Goal: Ask a question: Seek information or help from site administrators or community

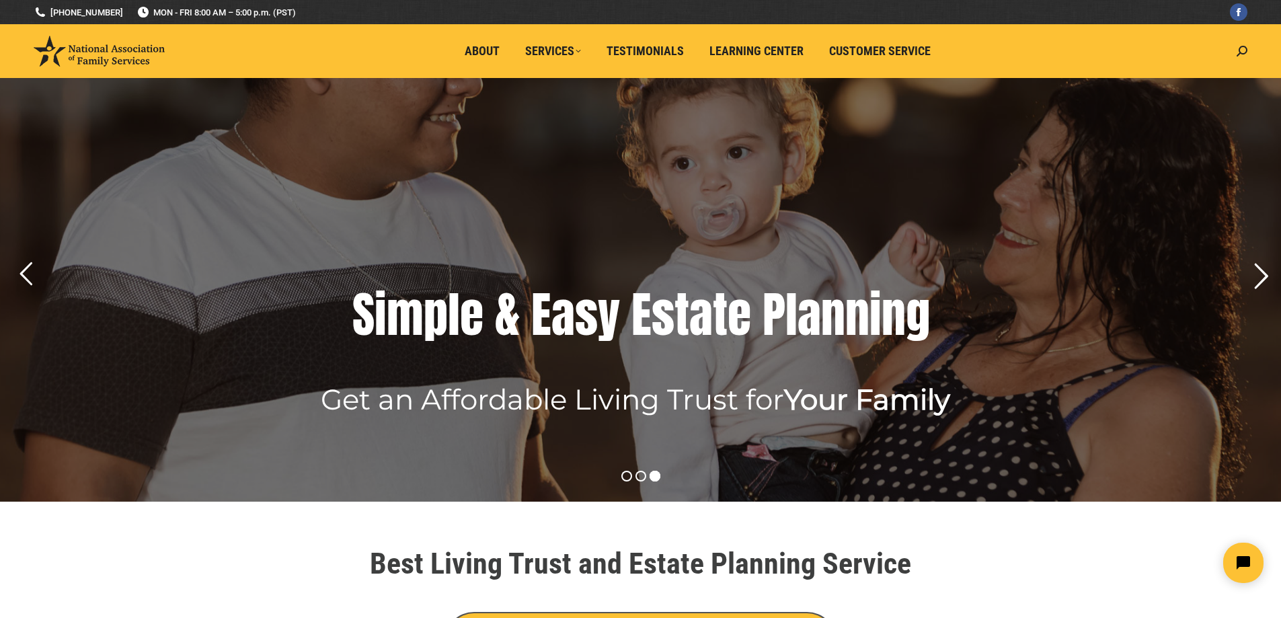
click at [1261, 270] on rs-arrow at bounding box center [1261, 277] width 34 height 34
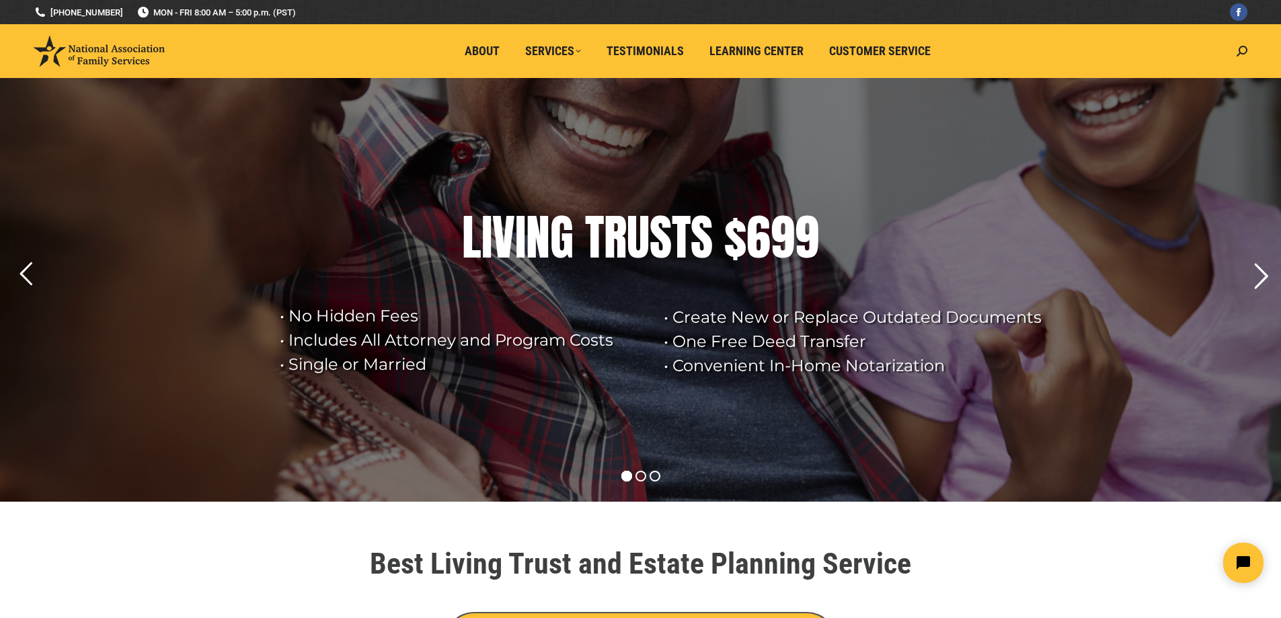
click at [1261, 270] on rs-arrow at bounding box center [1261, 277] width 34 height 34
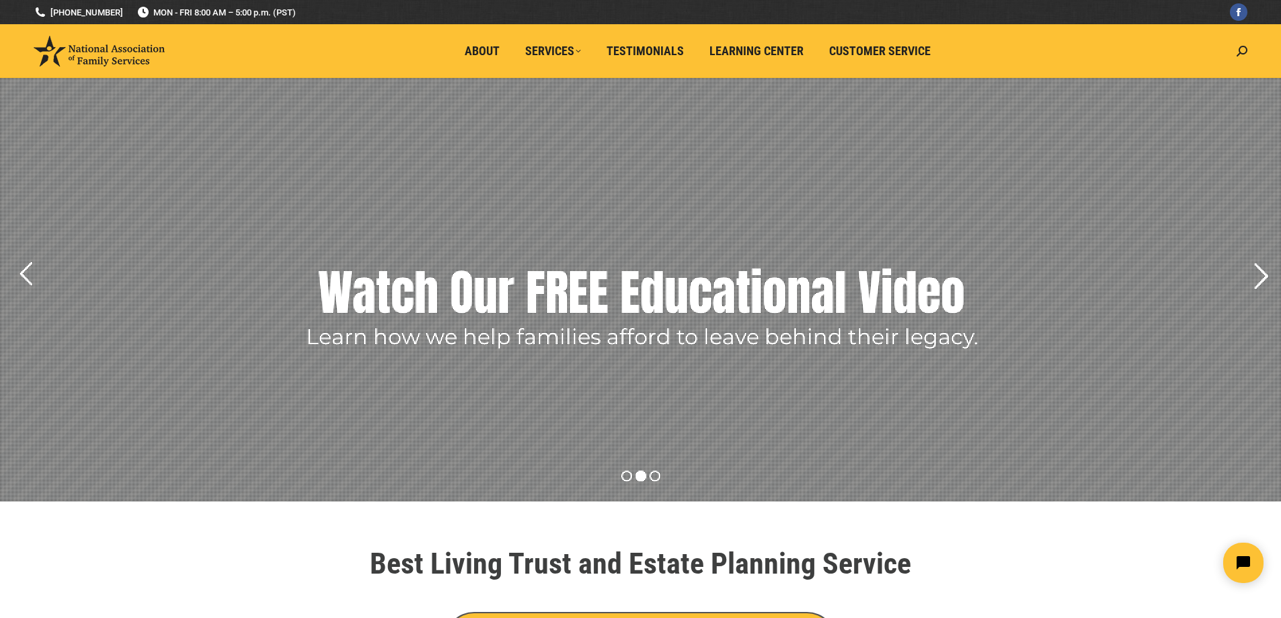
click at [1261, 270] on rs-arrow at bounding box center [1261, 277] width 34 height 34
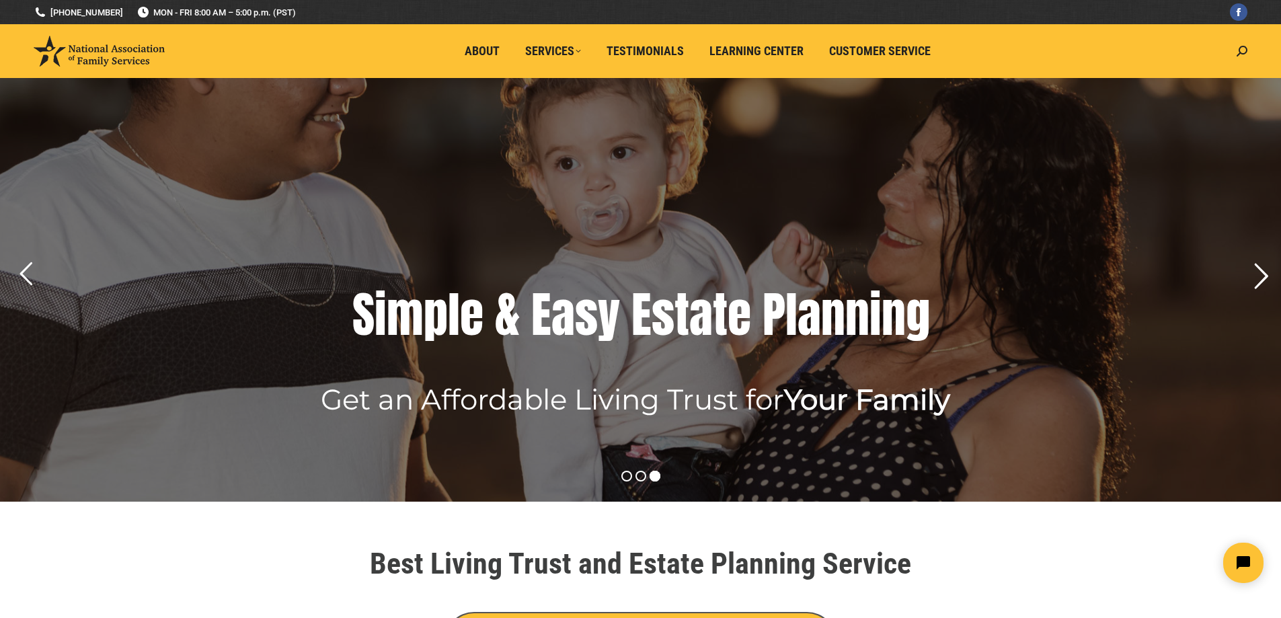
click at [1261, 270] on rs-arrow at bounding box center [1261, 277] width 34 height 34
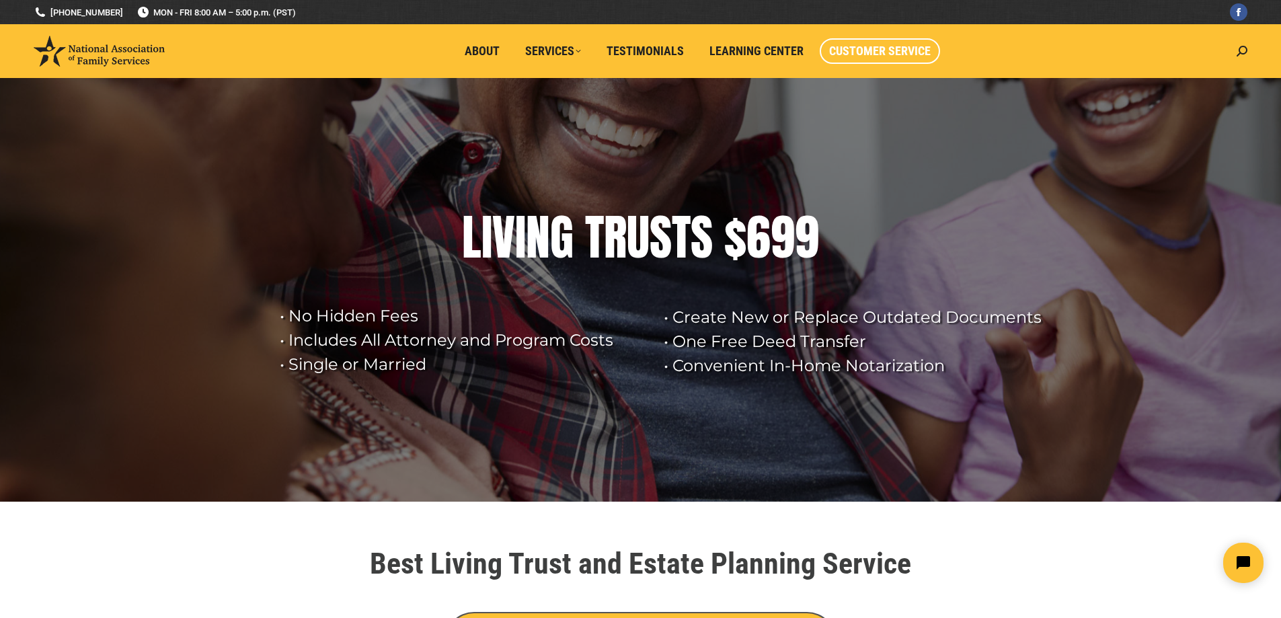
click at [846, 54] on span "Customer Service" at bounding box center [880, 51] width 102 height 15
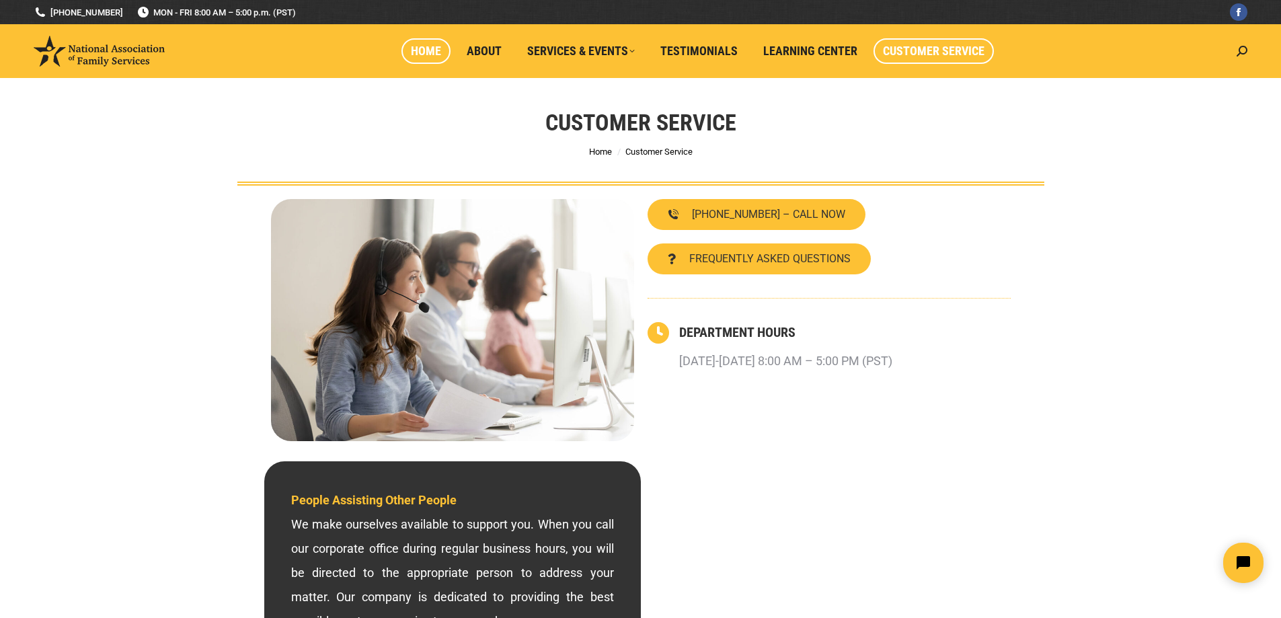
click at [428, 52] on span "Home" at bounding box center [426, 51] width 30 height 15
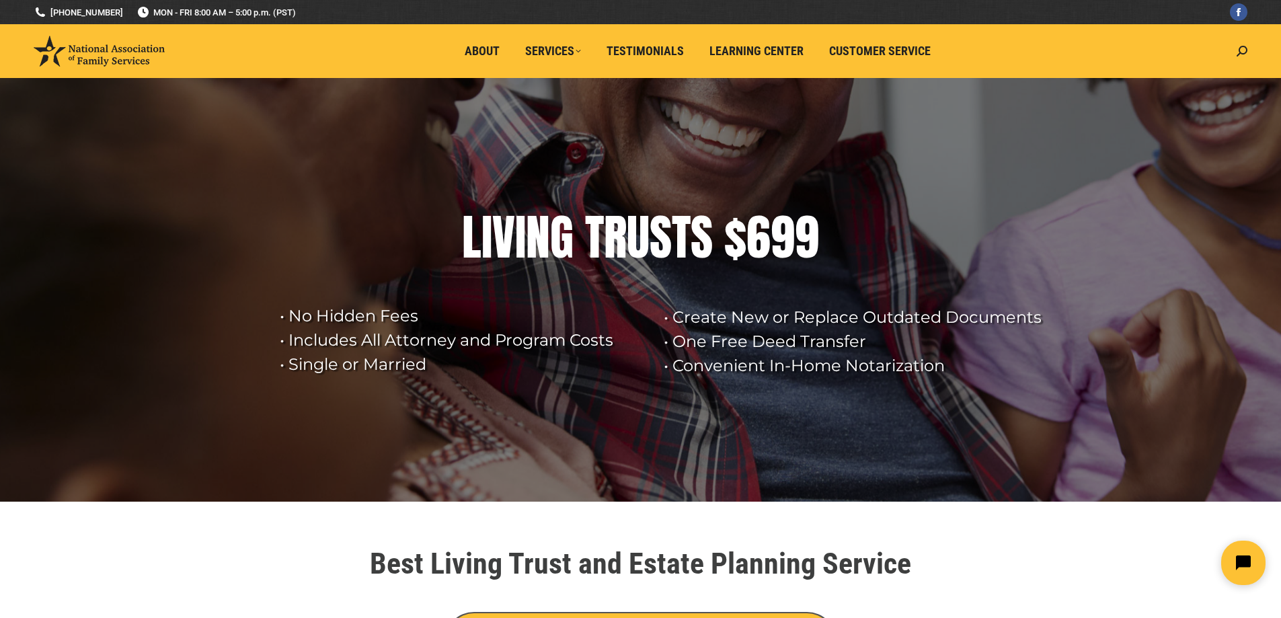
click at [1234, 559] on button "Open chat widget" at bounding box center [1243, 563] width 44 height 44
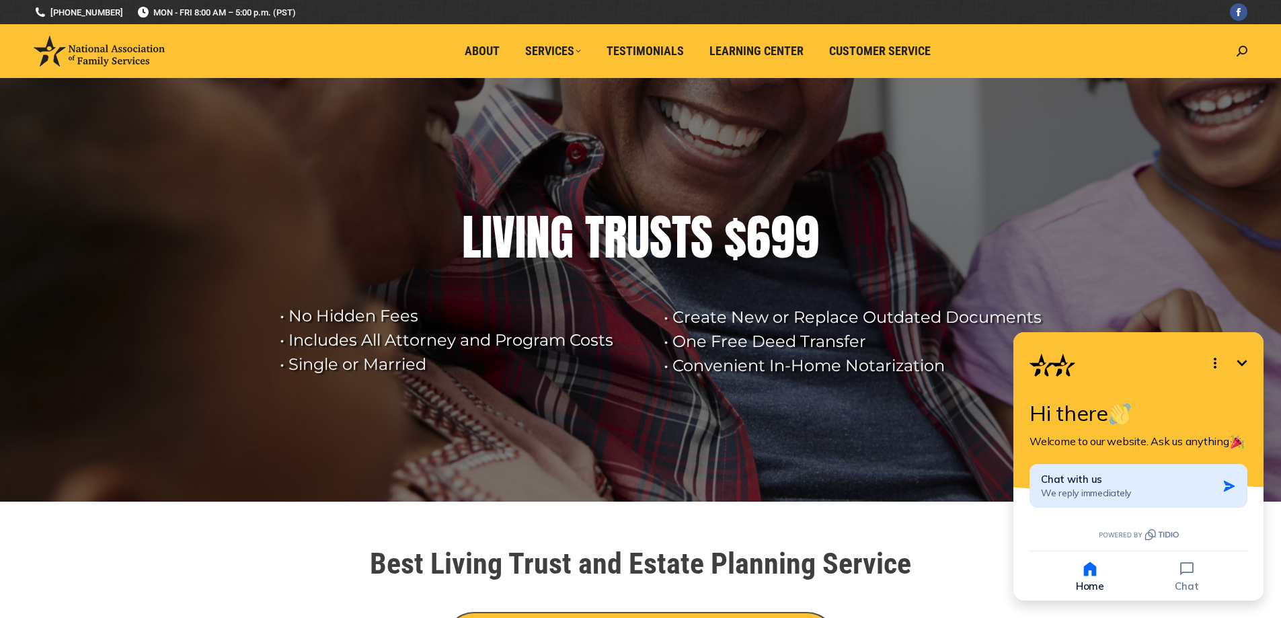
click at [1191, 483] on div "Chat with us We reply immediately" at bounding box center [1129, 486] width 176 height 26
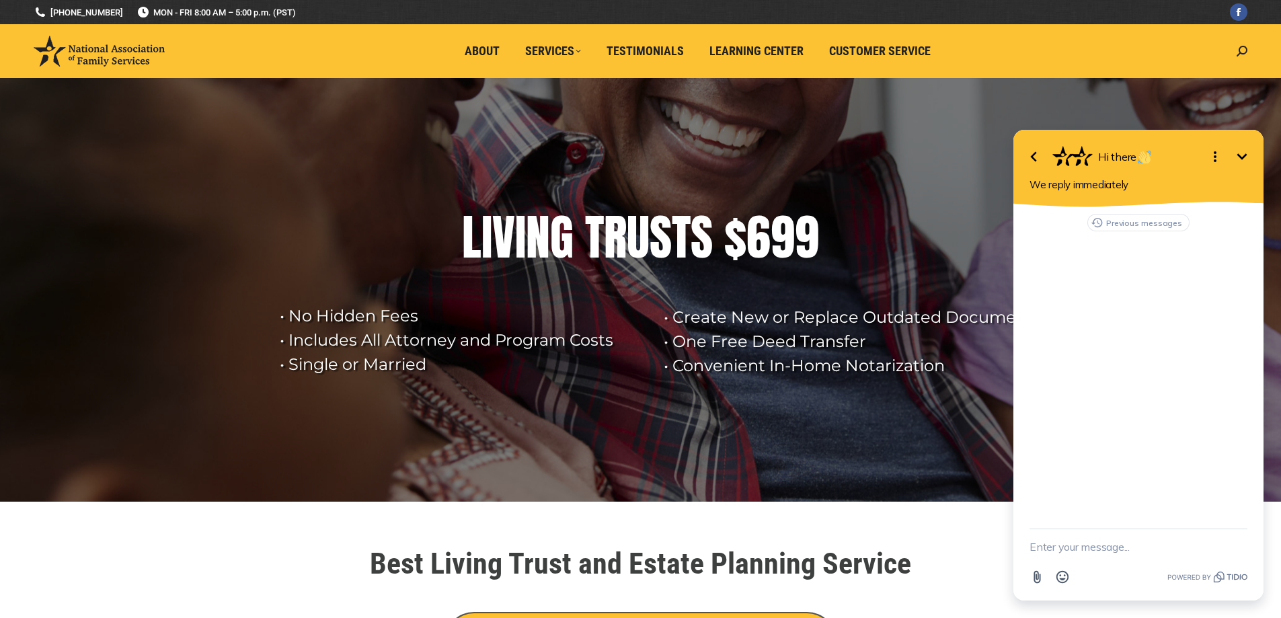
click at [1058, 548] on textarea "New message" at bounding box center [1138, 546] width 218 height 35
type textarea "Hi, is there a scheduled seminar near [GEOGRAPHIC_DATA]?"
click at [1236, 541] on icon "button" at bounding box center [1240, 540] width 12 height 12
click at [891, 126] on rs-layer at bounding box center [640, 290] width 1281 height 424
click at [1246, 157] on icon "Minimize" at bounding box center [1242, 157] width 16 height 16
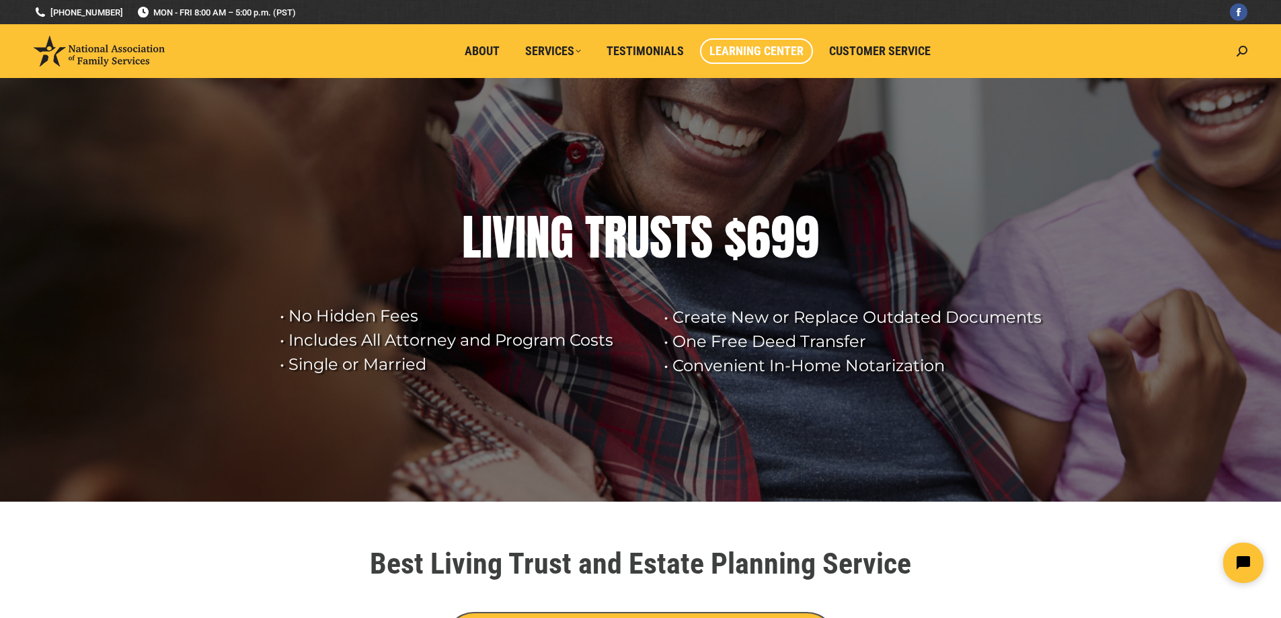
click at [727, 46] on span "Learning Center" at bounding box center [756, 51] width 94 height 15
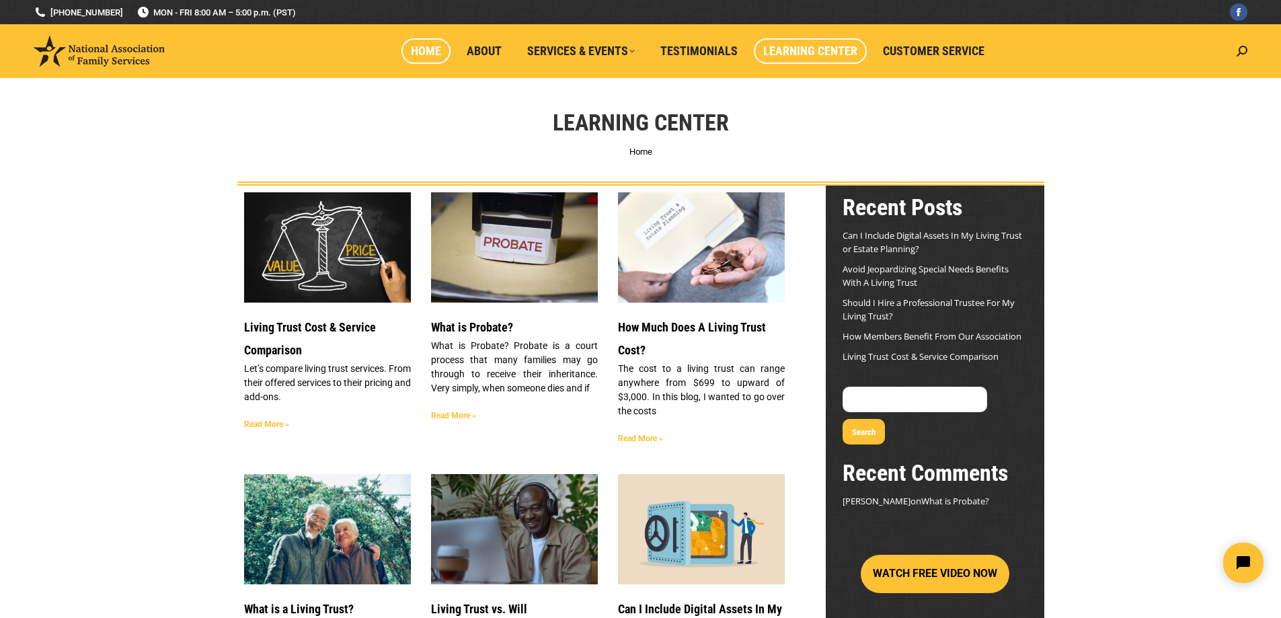
click at [424, 58] on link "Home" at bounding box center [425, 51] width 49 height 26
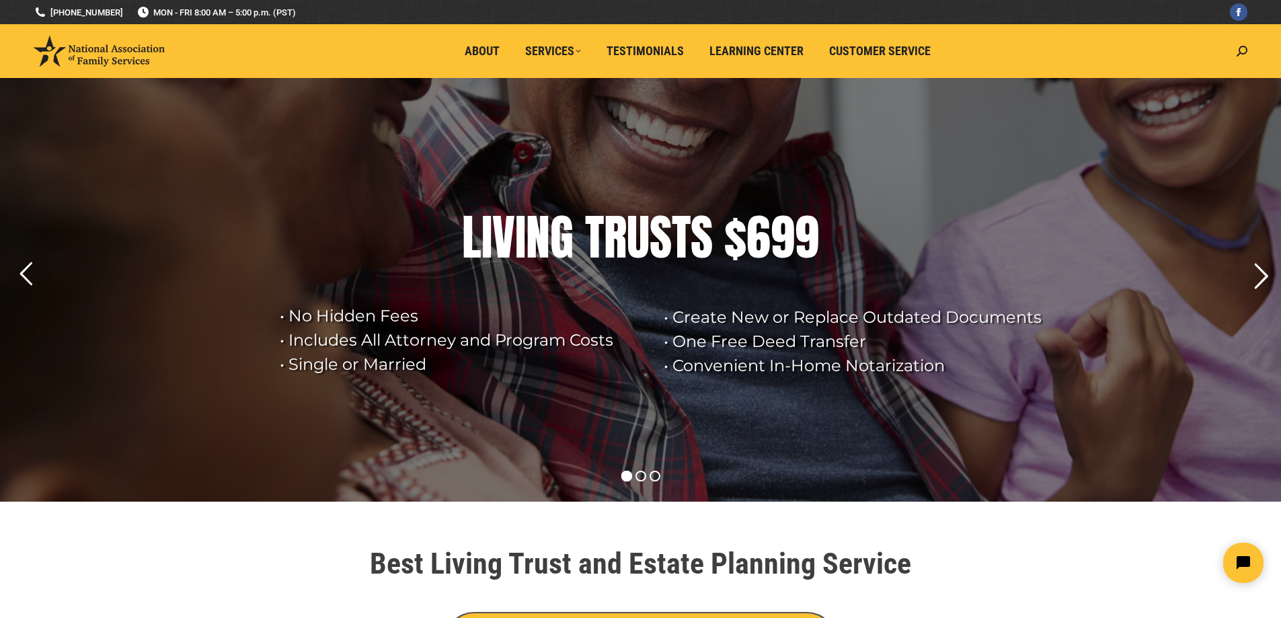
click at [1259, 270] on rs-arrow at bounding box center [1261, 277] width 34 height 34
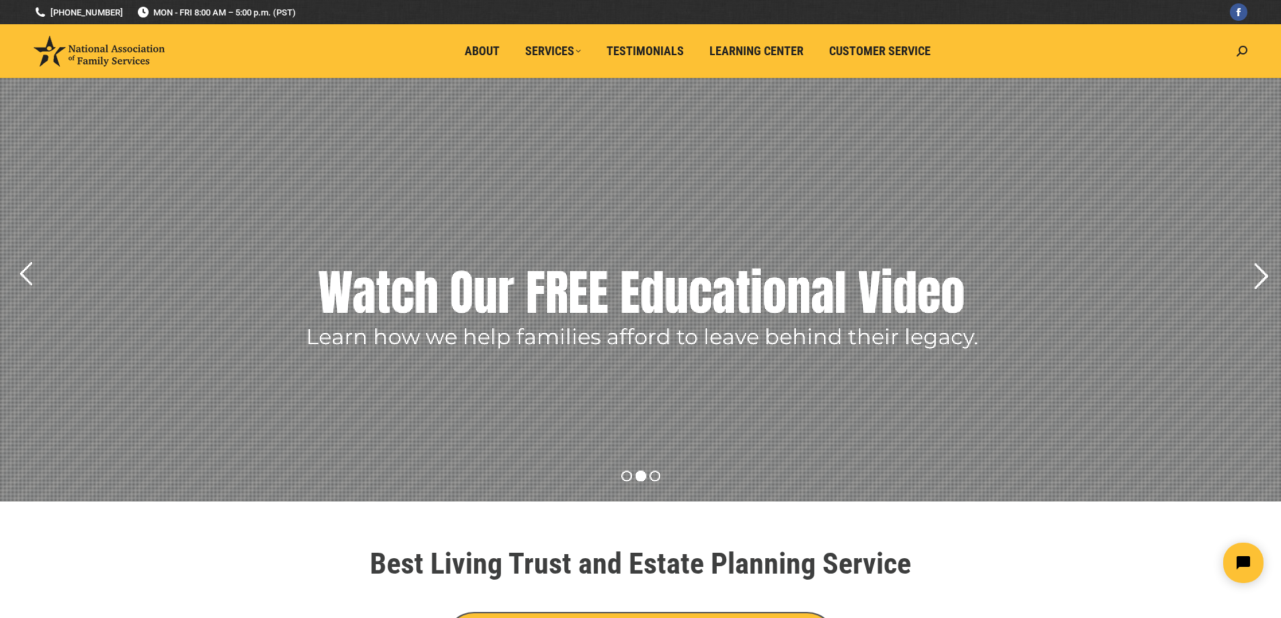
click at [1259, 270] on rs-arrow at bounding box center [1261, 277] width 34 height 34
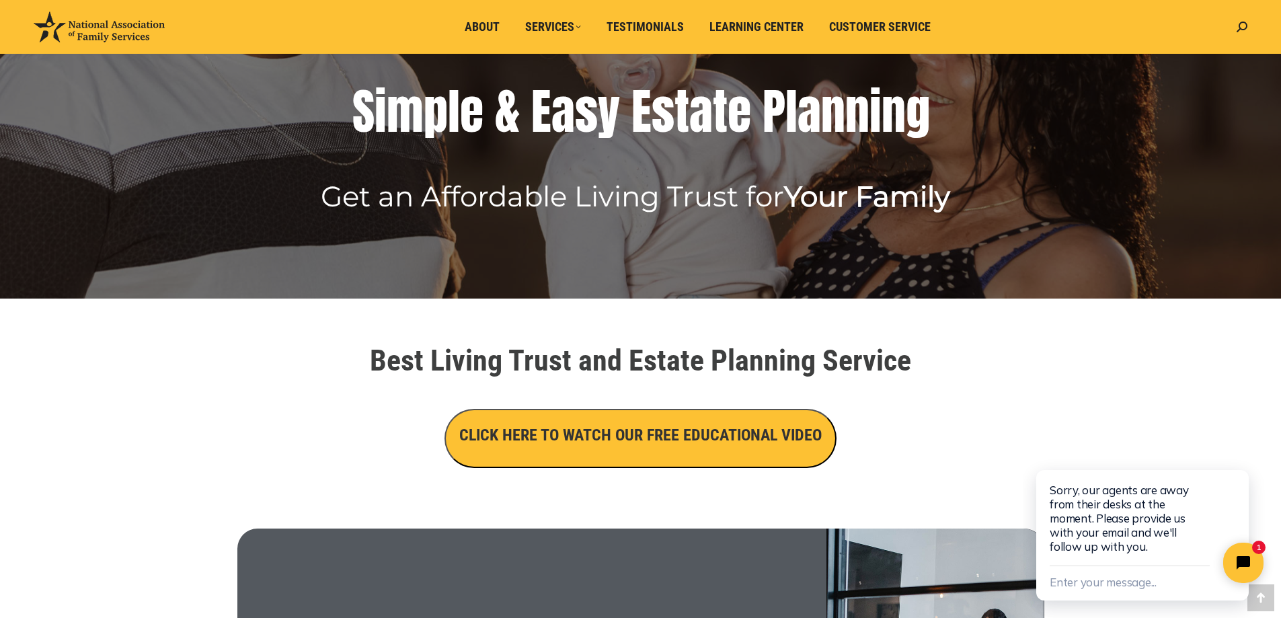
scroll to position [202, 0]
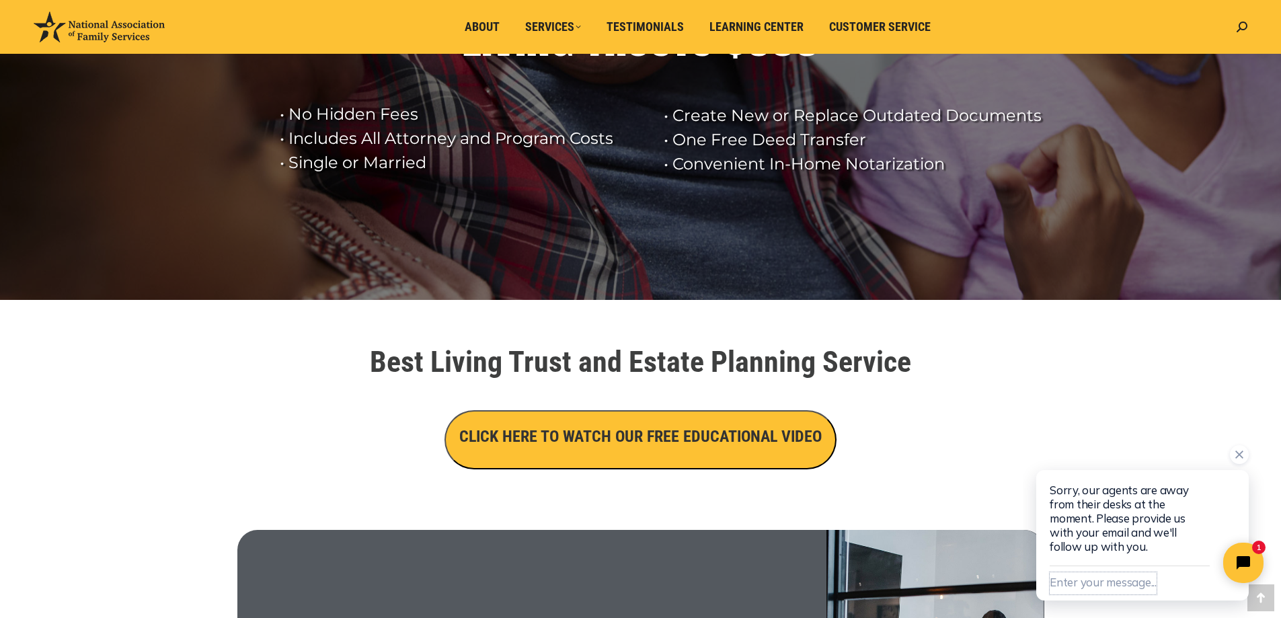
click at [1140, 586] on button "Enter your message..." at bounding box center [1102, 583] width 107 height 22
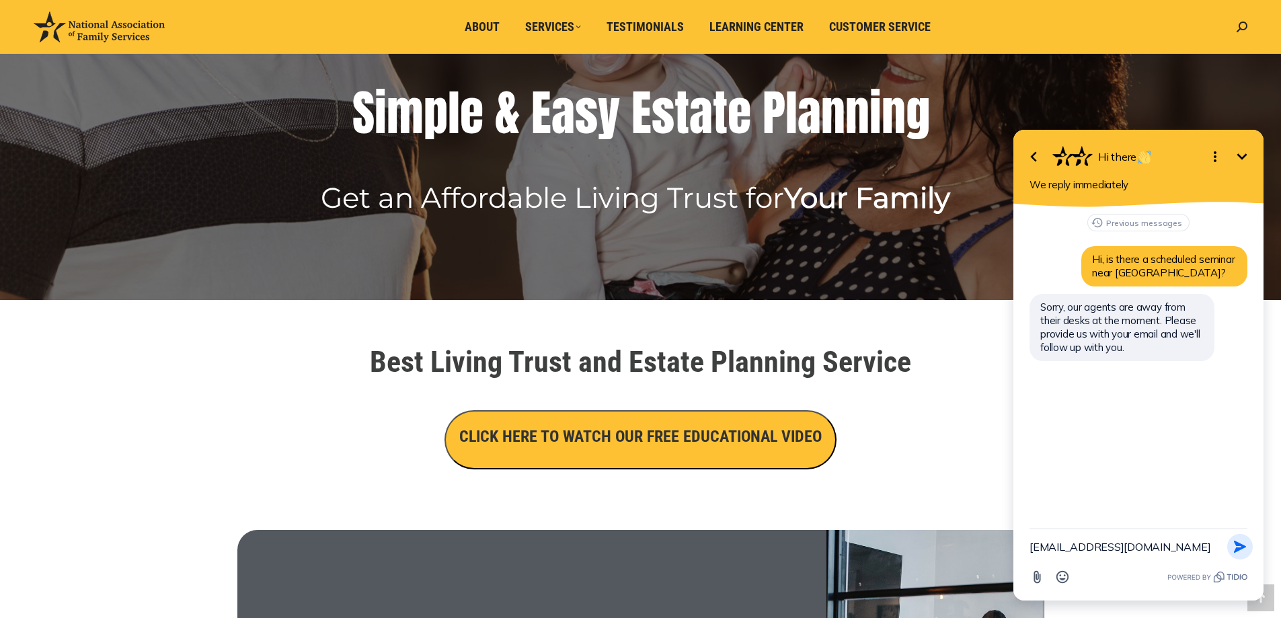
type textarea "[EMAIL_ADDRESS][DOMAIN_NAME]"
click at [1238, 549] on icon "button" at bounding box center [1240, 547] width 12 height 12
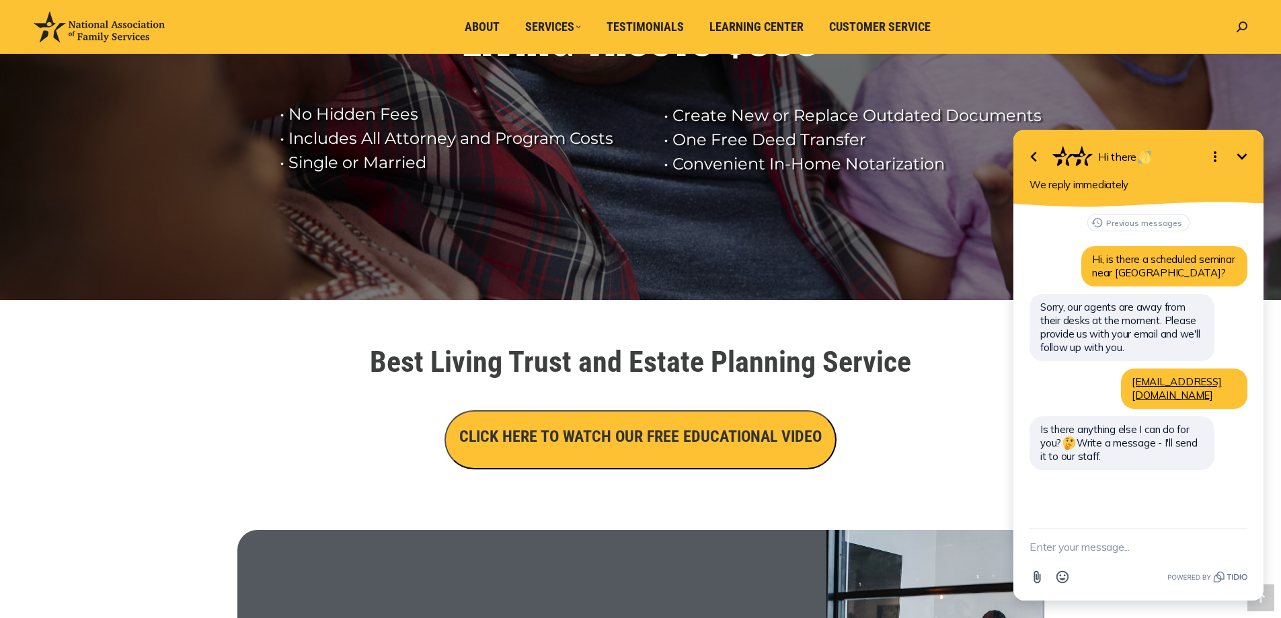
click at [1065, 554] on textarea "New message" at bounding box center [1138, 546] width 218 height 35
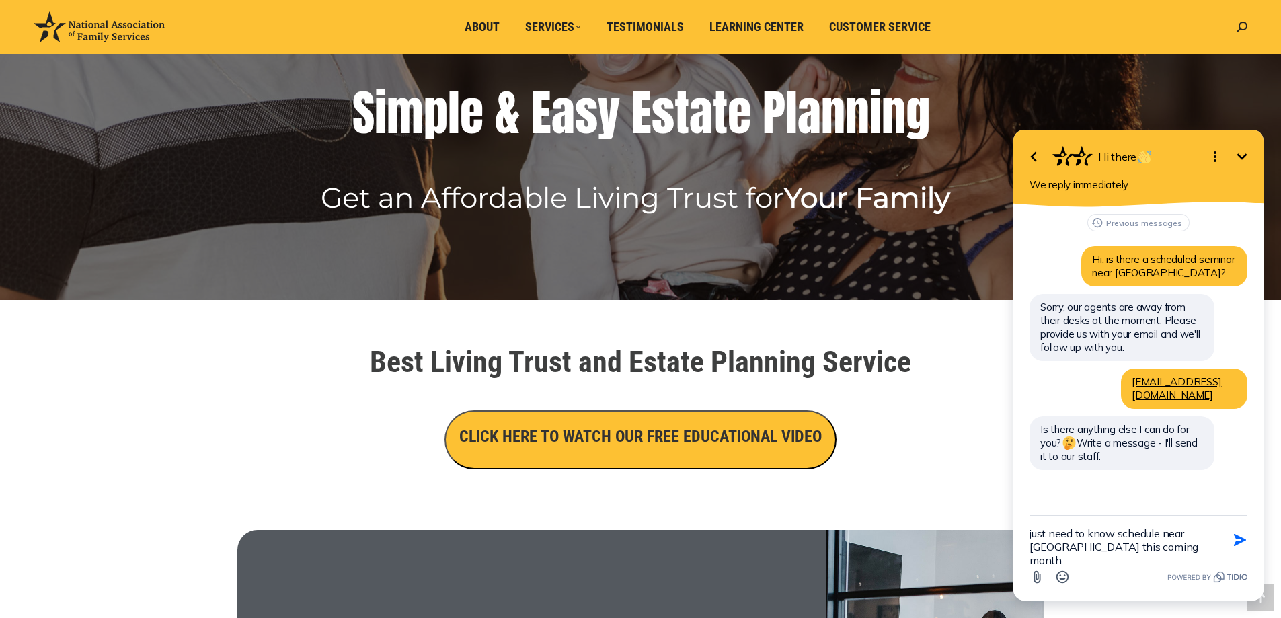
type textarea "just need to know schedule near [GEOGRAPHIC_DATA] this coming months"
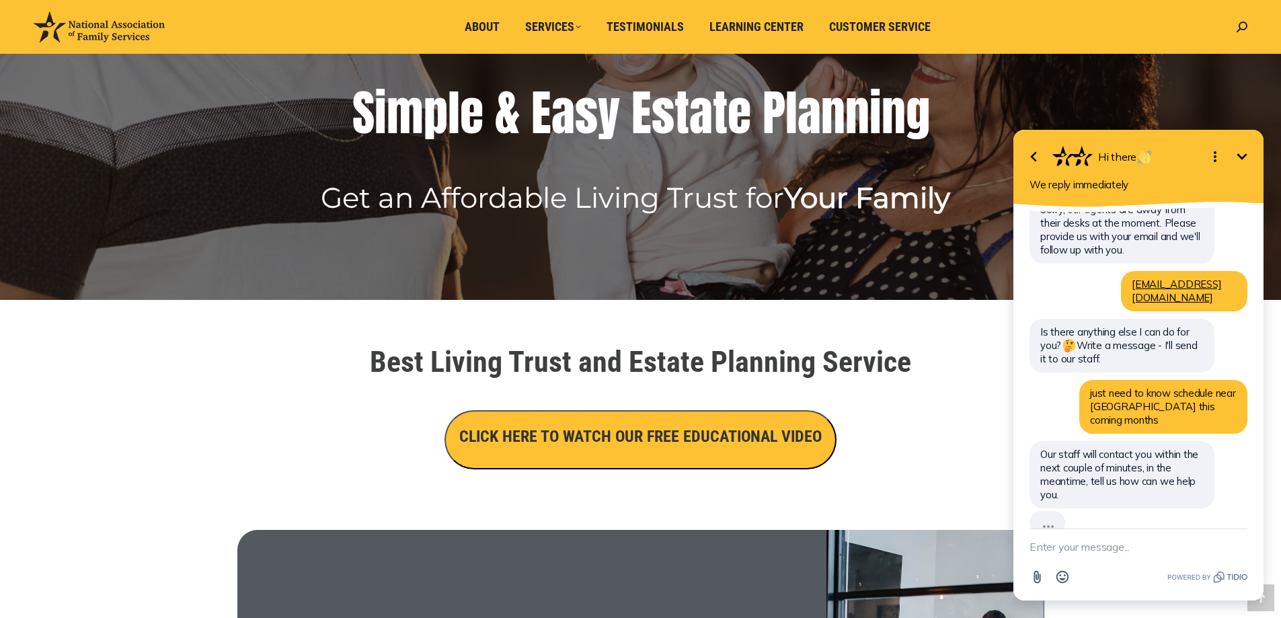
scroll to position [68, 0]
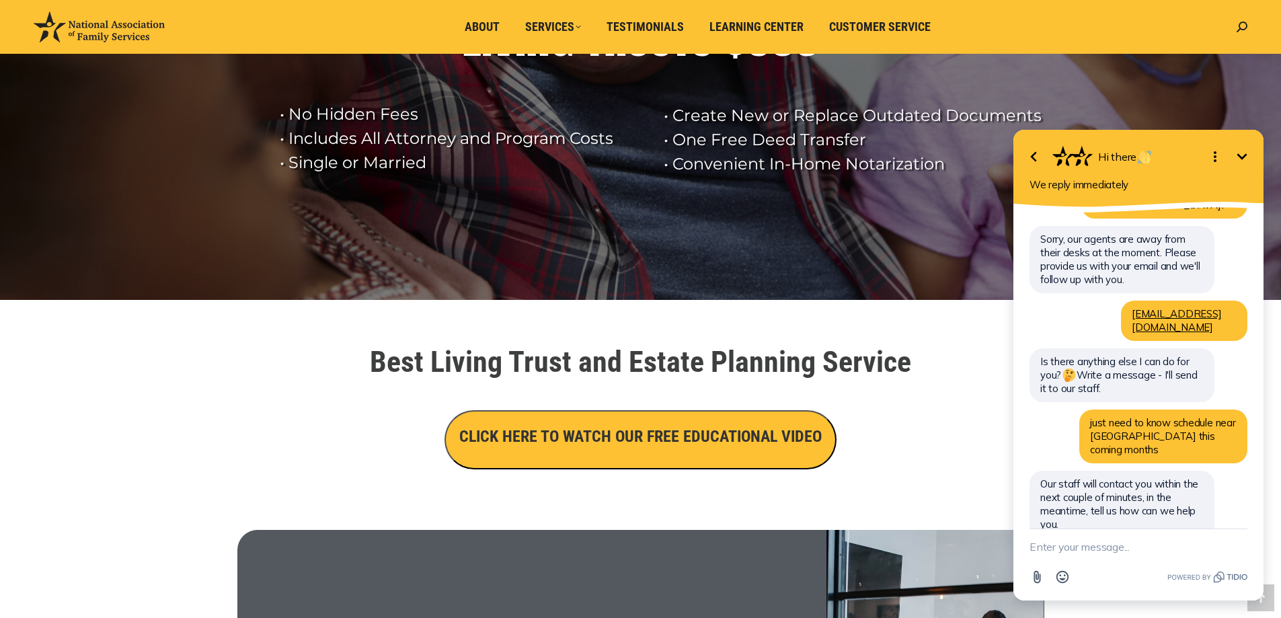
click at [1241, 159] on icon "Minimize" at bounding box center [1242, 156] width 10 height 6
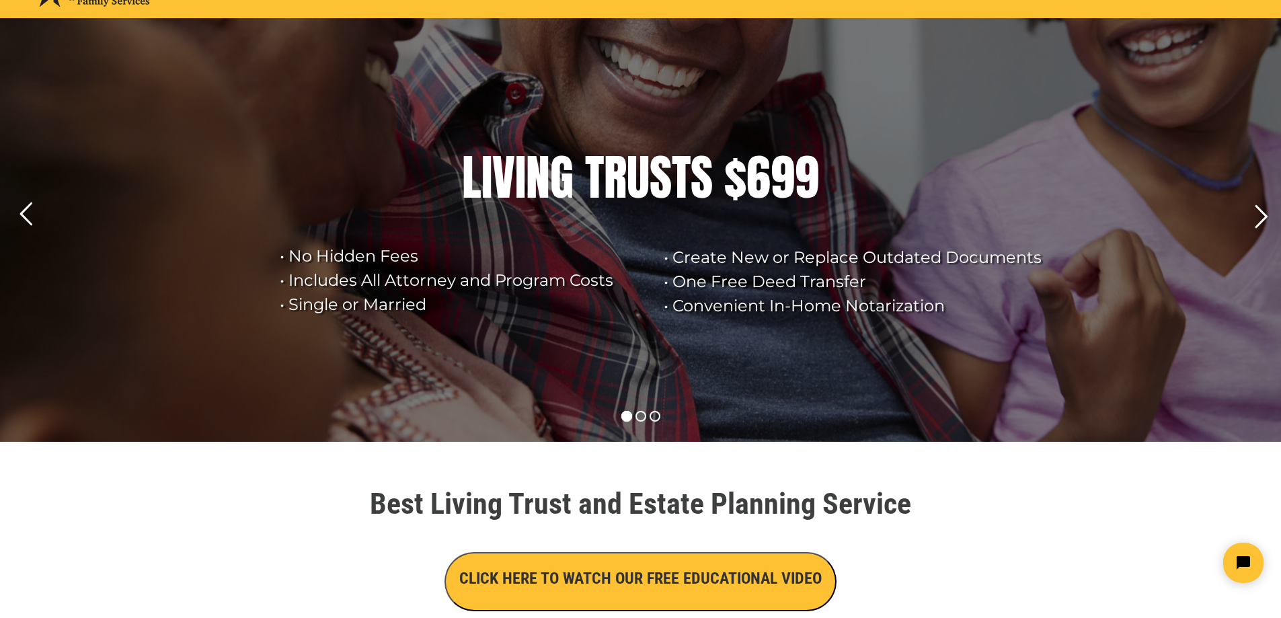
scroll to position [0, 0]
